Goal: Task Accomplishment & Management: Use online tool/utility

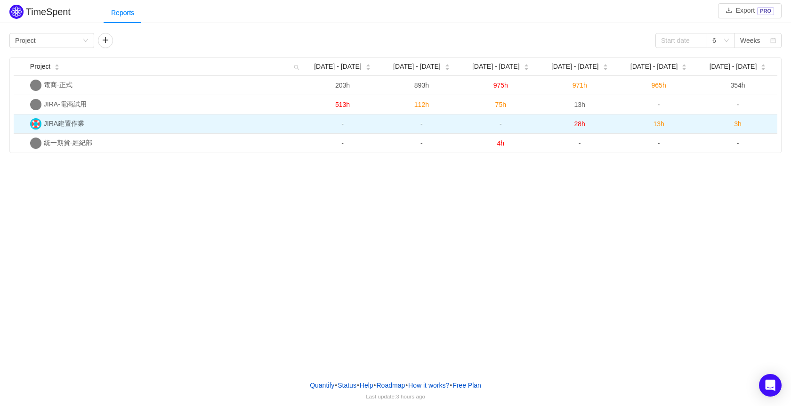
click at [582, 124] on span "28h" at bounding box center [579, 124] width 11 height 8
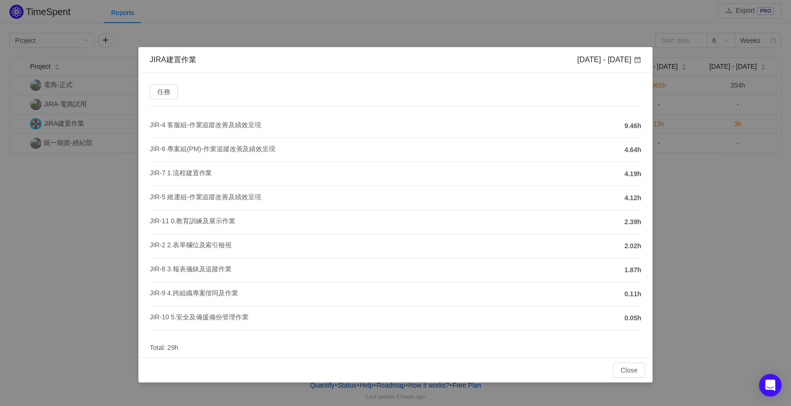
scroll to position [30, 0]
click at [698, 153] on div "JIRA建置作業 Aug 18 - 24 任務 JIR-4 客服組-作業追蹤改善及績效呈現 9.46h JIR-6 專案組(PM)-作業追蹤改善及績效呈現 4…" at bounding box center [395, 203] width 791 height 406
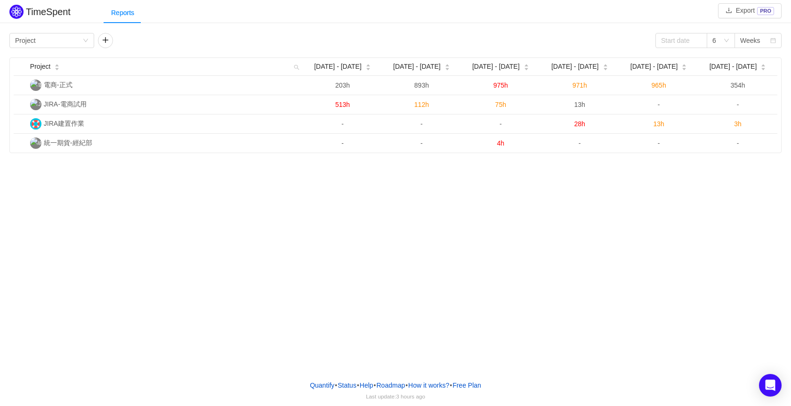
scroll to position [0, 0]
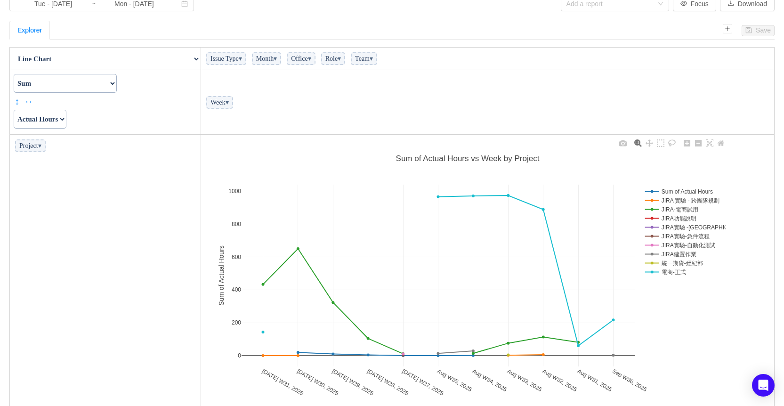
scroll to position [72, 0]
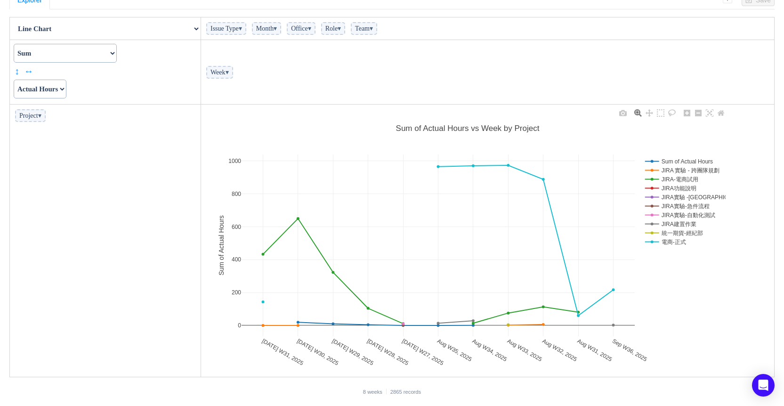
click at [673, 221] on rect at bounding box center [682, 223] width 80 height 9
click at [673, 223] on rect at bounding box center [682, 223] width 80 height 9
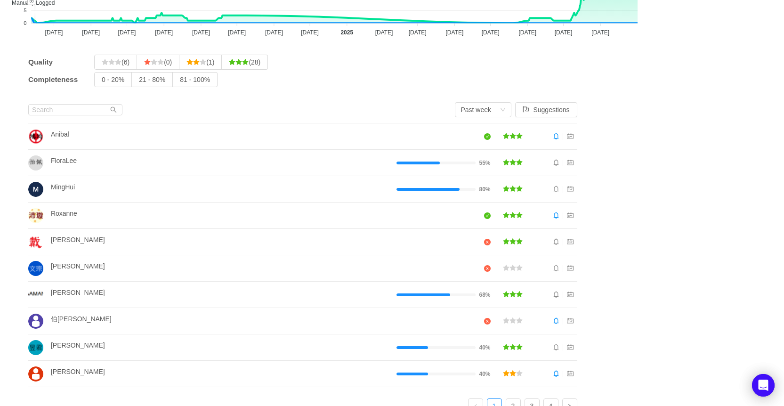
scroll to position [131, 0]
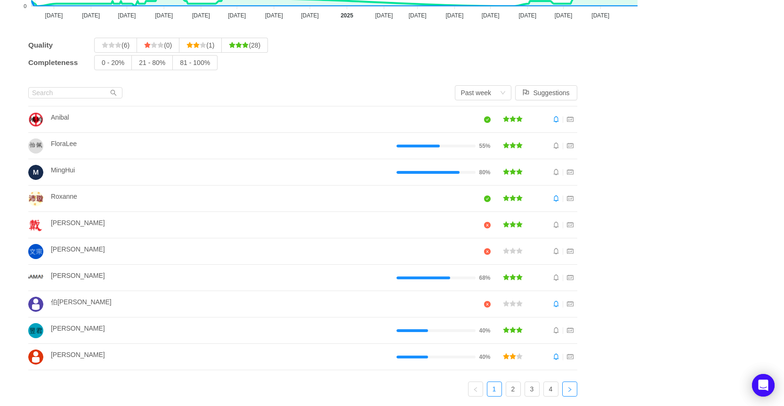
click at [573, 385] on link at bounding box center [569, 388] width 15 height 15
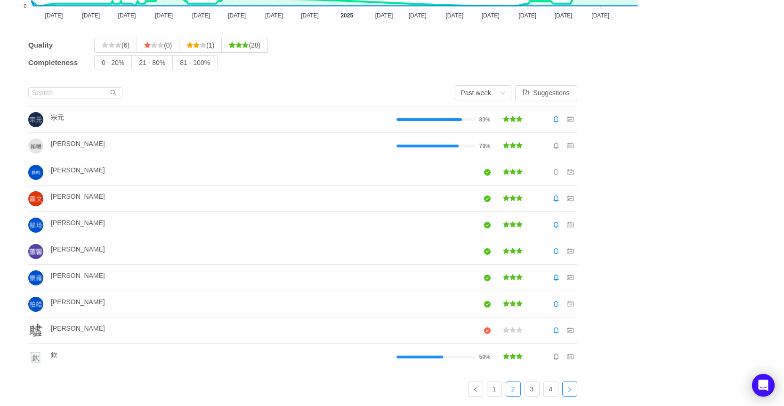
click at [570, 385] on link at bounding box center [569, 388] width 15 height 15
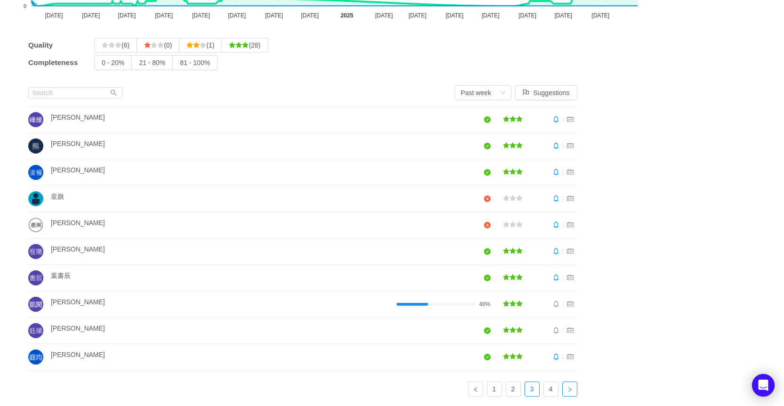
click at [570, 386] on link at bounding box center [569, 388] width 15 height 15
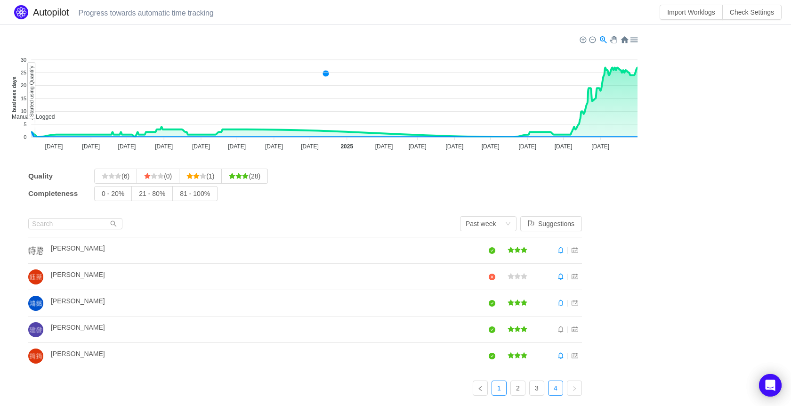
click at [498, 389] on link "1" at bounding box center [499, 388] width 14 height 14
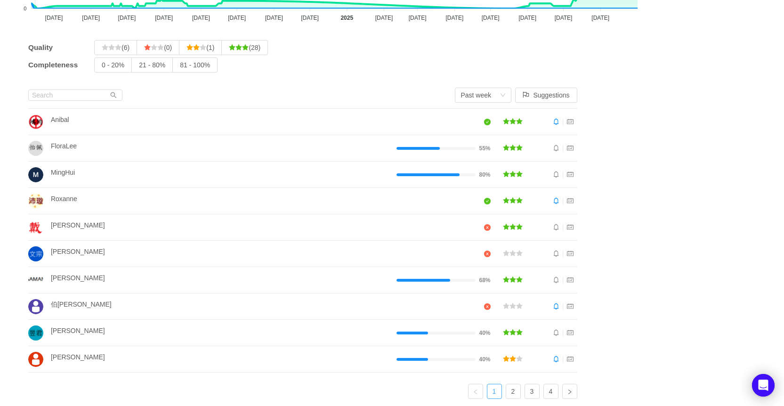
scroll to position [131, 0]
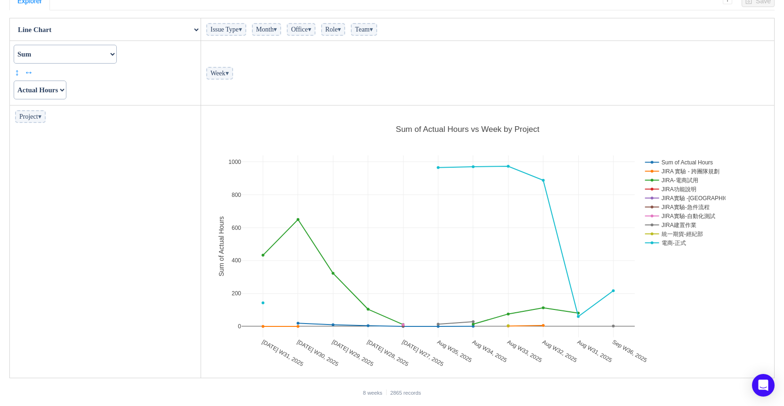
scroll to position [72, 0]
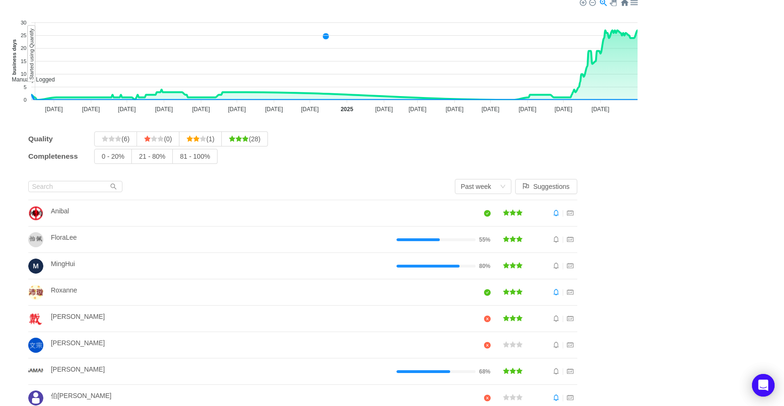
scroll to position [37, 0]
click at [550, 185] on button "Suggestions" at bounding box center [546, 186] width 62 height 15
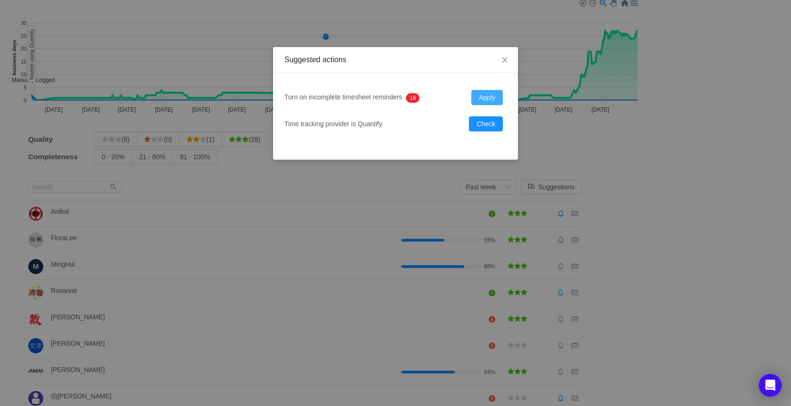
click at [490, 94] on button "Apply" at bounding box center [487, 97] width 32 height 15
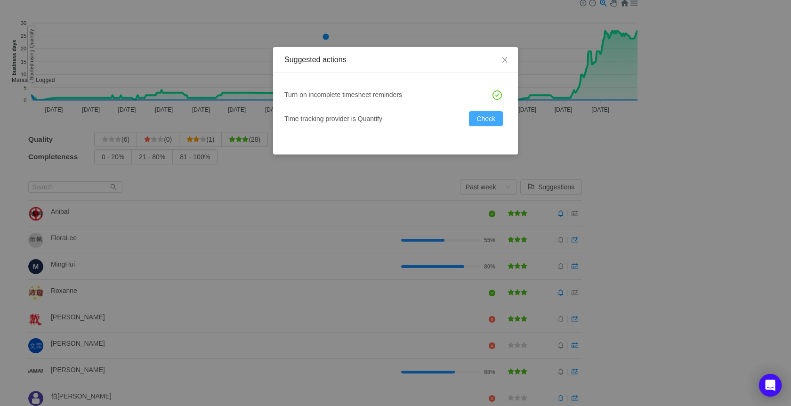
click at [491, 112] on button "Check" at bounding box center [486, 118] width 34 height 15
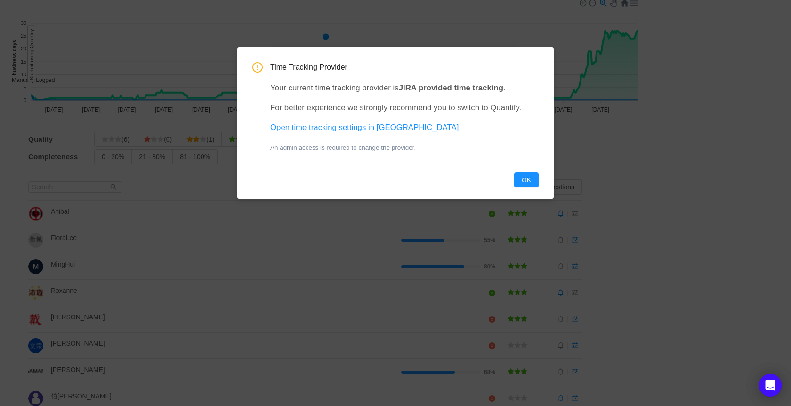
click at [522, 176] on button "OK" at bounding box center [526, 179] width 24 height 15
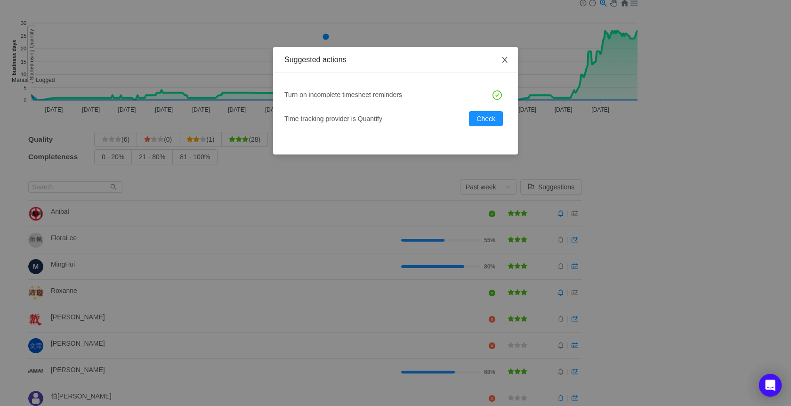
click at [504, 60] on icon "icon: close" at bounding box center [505, 60] width 8 height 8
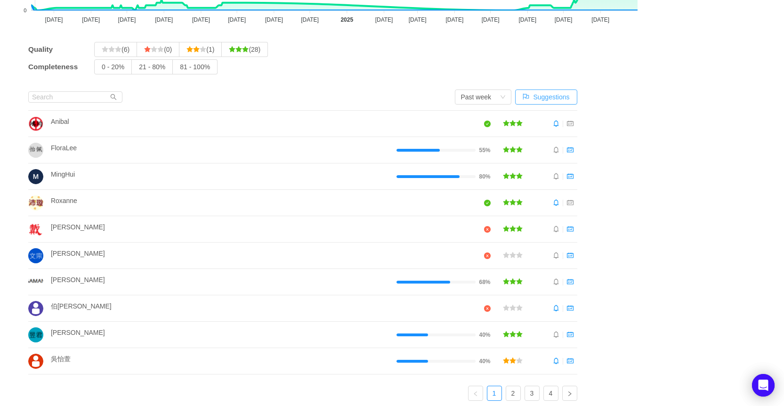
scroll to position [131, 0]
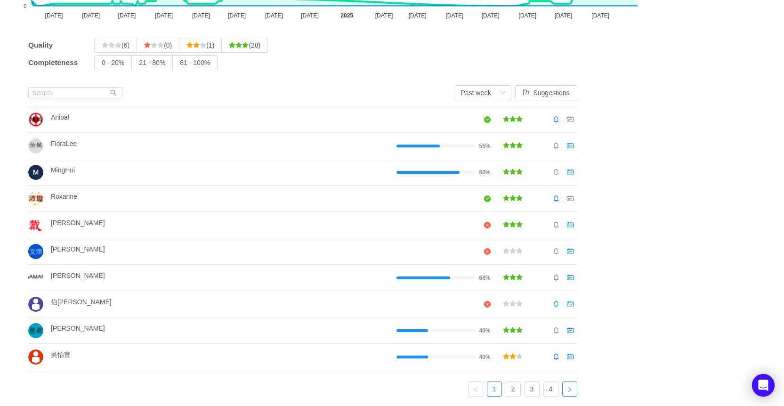
click at [572, 386] on icon "icon: right" at bounding box center [570, 389] width 6 height 6
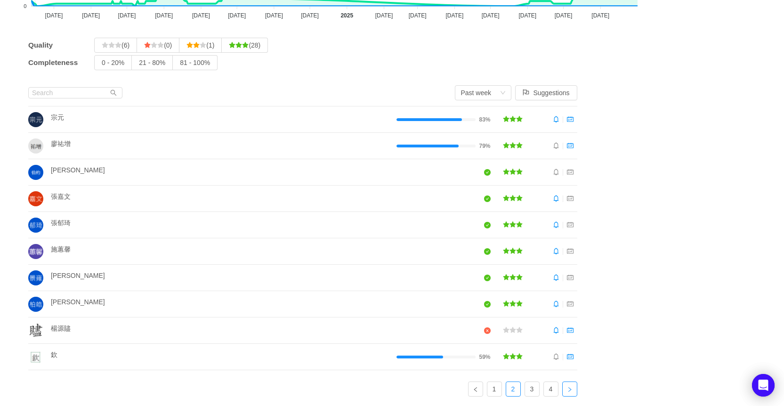
click at [572, 390] on icon "icon: right" at bounding box center [570, 389] width 6 height 6
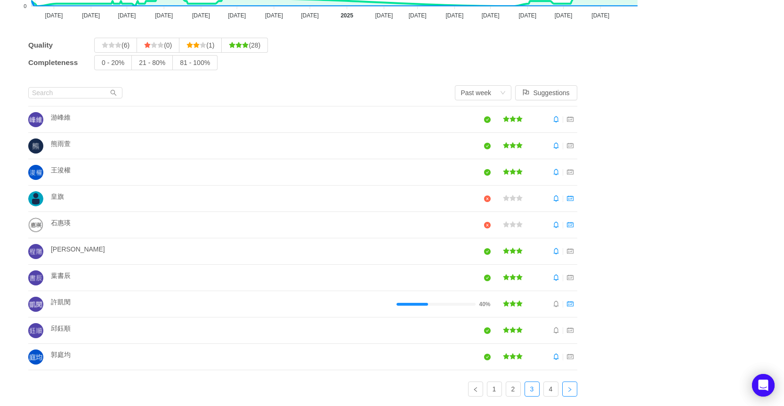
click at [570, 386] on link at bounding box center [569, 388] width 15 height 15
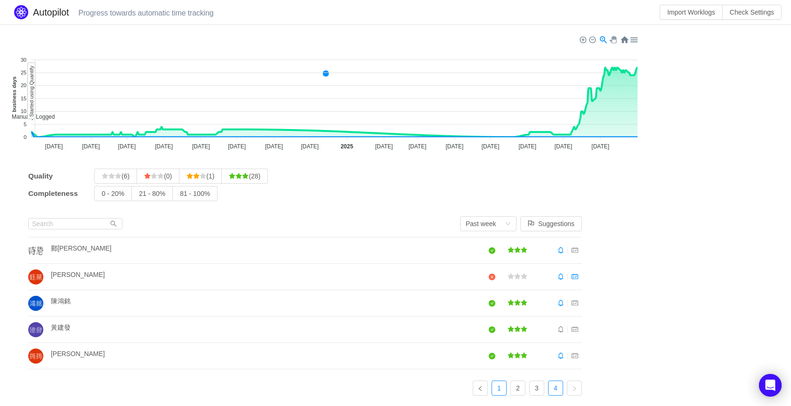
click at [498, 389] on link "1" at bounding box center [499, 388] width 14 height 14
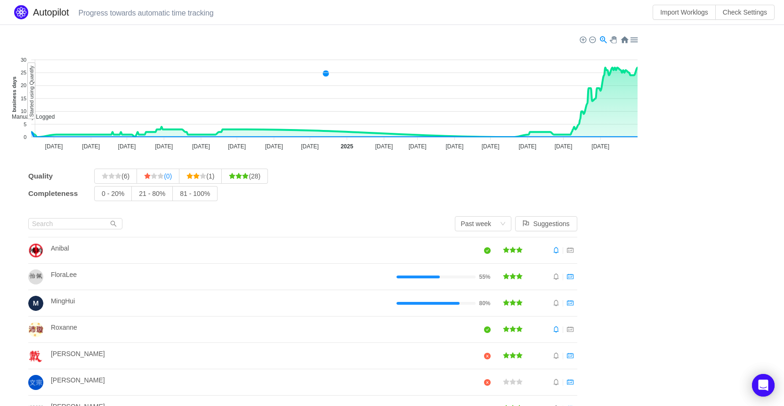
click at [160, 174] on icon "icon: star" at bounding box center [160, 176] width 7 height 7
click at [144, 178] on input "(0)" at bounding box center [144, 178] width 0 height 0
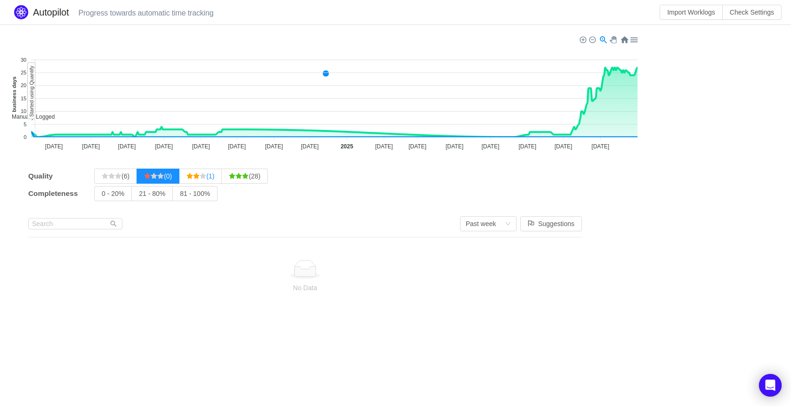
click at [205, 176] on icon "icon: star" at bounding box center [203, 176] width 6 height 6
click at [186, 178] on input "(1)" at bounding box center [186, 178] width 0 height 0
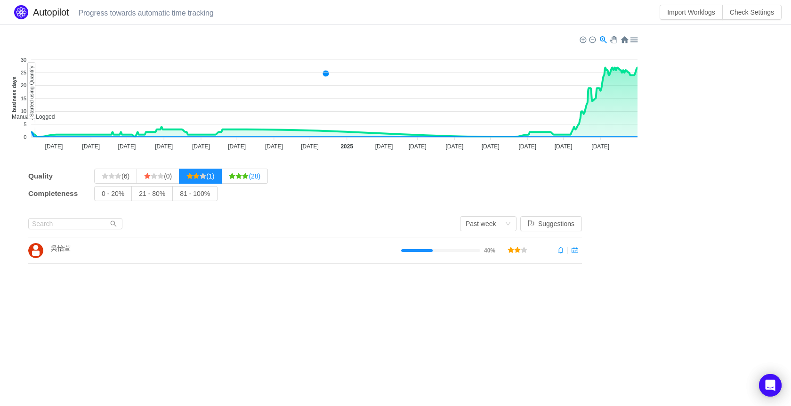
click at [243, 180] on label "(28)" at bounding box center [245, 176] width 46 height 15
click at [229, 178] on input "(28)" at bounding box center [229, 178] width 0 height 0
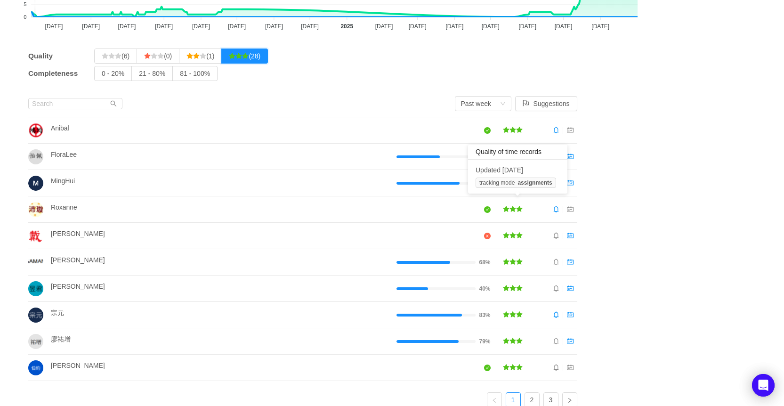
scroll to position [131, 0]
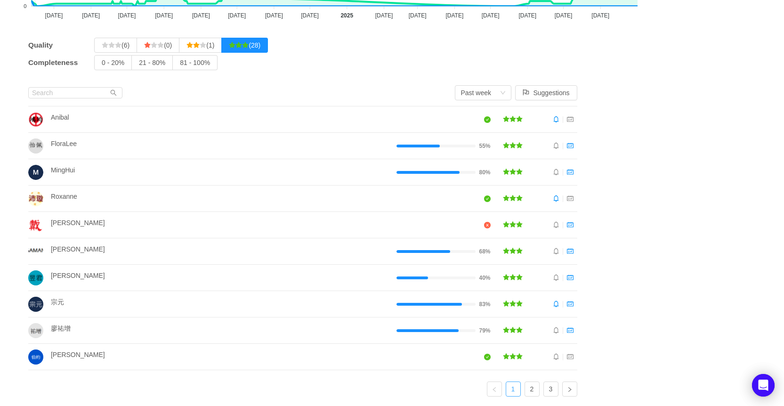
click at [520, 385] on link "1" at bounding box center [513, 389] width 14 height 14
click at [506, 96] on div "Past week" at bounding box center [483, 92] width 56 height 15
click at [486, 111] on li "Past week" at bounding box center [488, 111] width 56 height 15
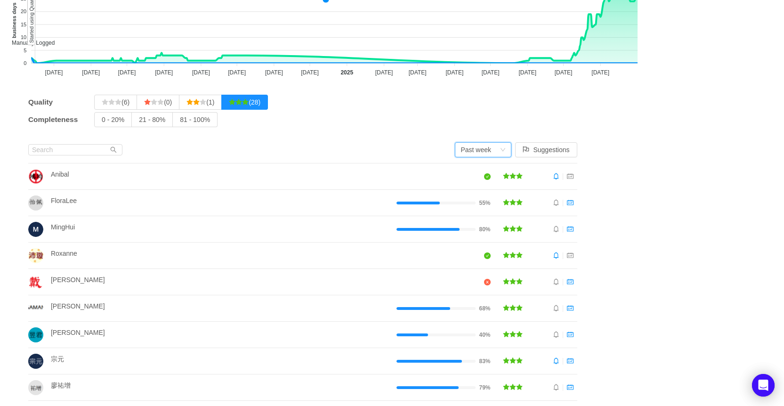
scroll to position [0, 0]
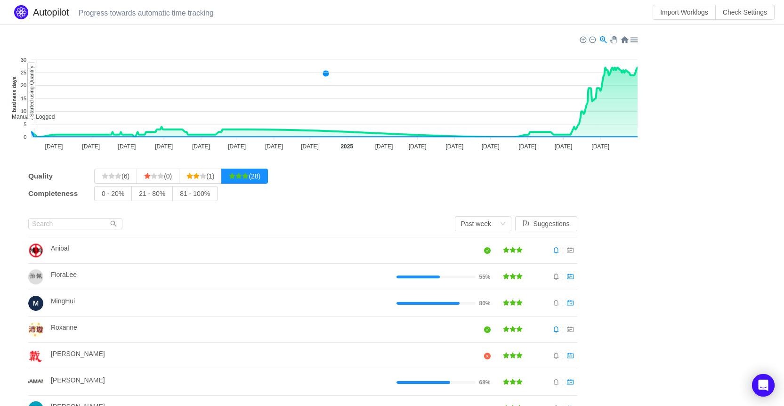
click at [632, 40] on div at bounding box center [633, 39] width 8 height 8
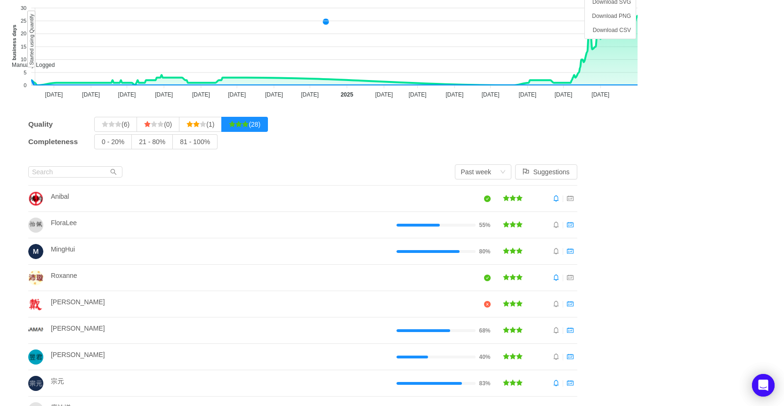
scroll to position [131, 0]
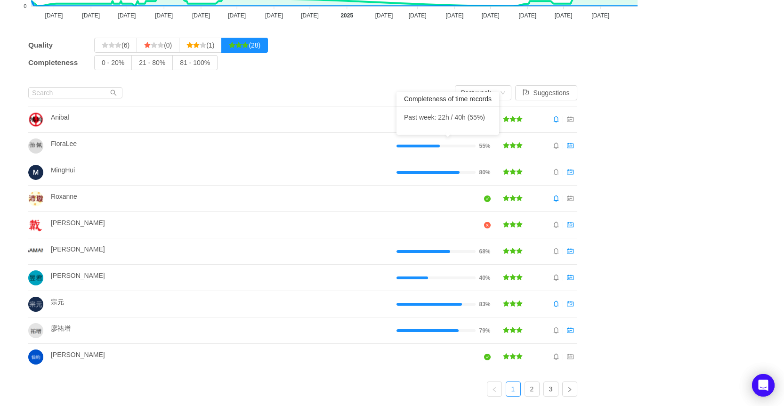
click at [424, 146] on div at bounding box center [417, 146] width 43 height 3
click at [493, 120] on span "tracking mode assignments + activity" at bounding box center [515, 119] width 106 height 10
click at [513, 123] on span "tracking mode assignments + activity" at bounding box center [515, 119] width 106 height 10
click at [573, 142] on icon "icon: schedule" at bounding box center [570, 145] width 7 height 7
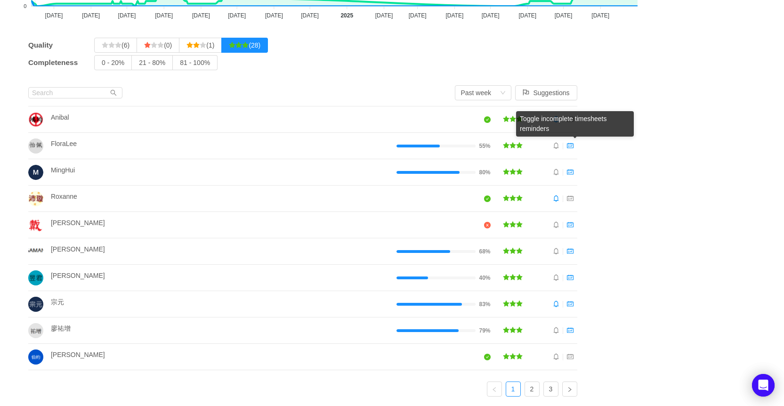
click at [573, 147] on icon "icon: schedule" at bounding box center [570, 145] width 7 height 7
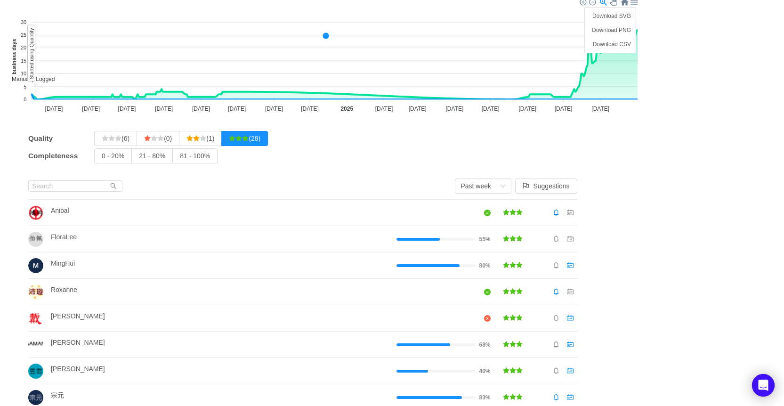
scroll to position [37, 0]
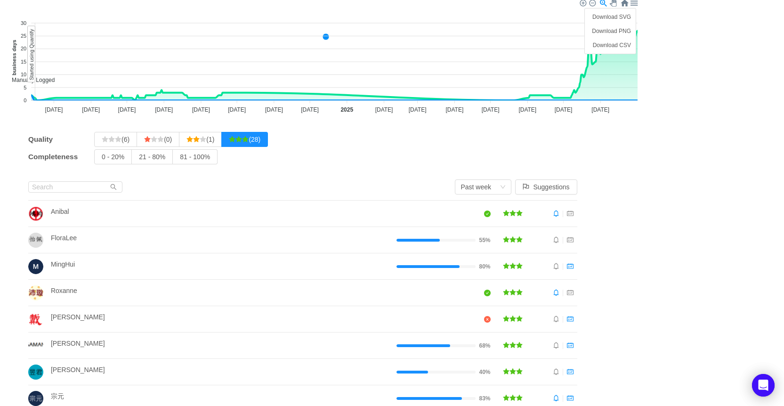
drag, startPoint x: 248, startPoint y: 137, endPoint x: 246, endPoint y: 148, distance: 10.5
click at [247, 137] on icon "icon: star" at bounding box center [245, 139] width 7 height 7
click at [229, 142] on input "(28)" at bounding box center [229, 142] width 0 height 0
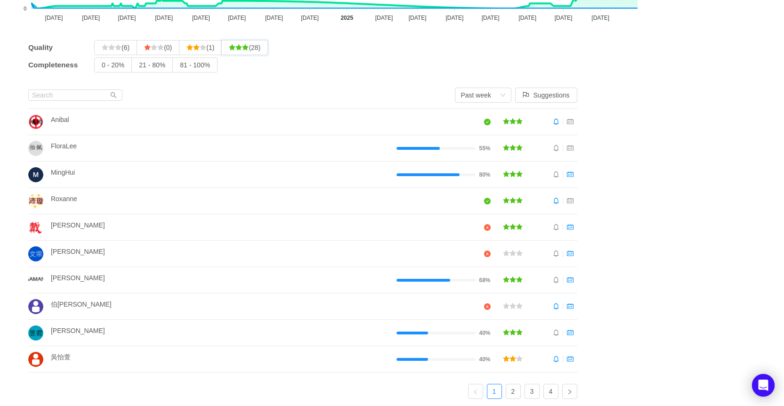
scroll to position [131, 0]
